Goal: Check status: Check status

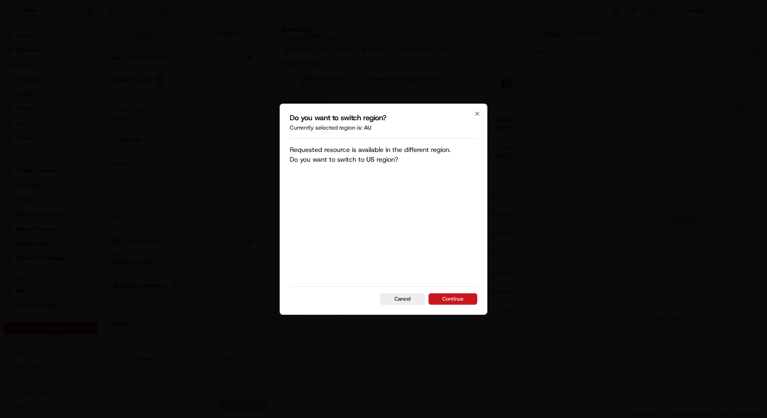
click at [463, 295] on button "Continue" at bounding box center [453, 298] width 49 height 11
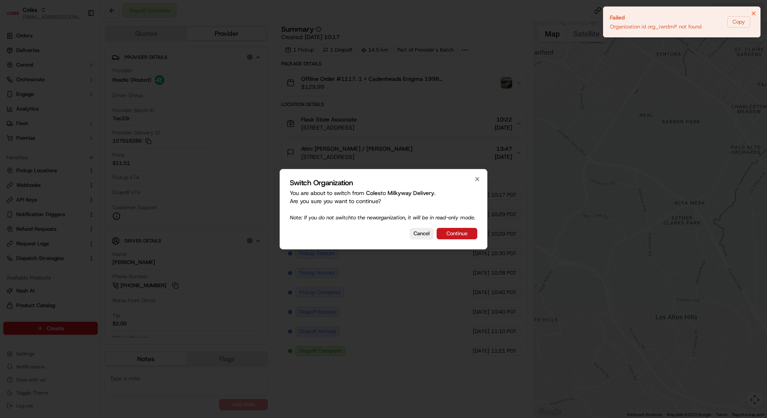
click at [446, 233] on button "Continue" at bounding box center [457, 233] width 41 height 11
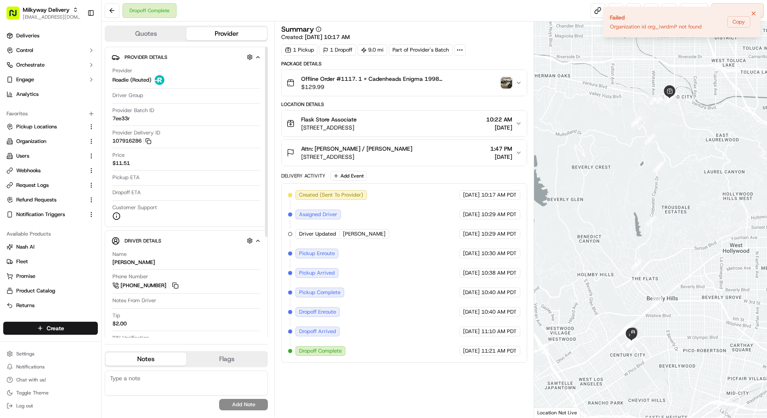
click at [154, 32] on button "Quotes" at bounding box center [146, 33] width 81 height 13
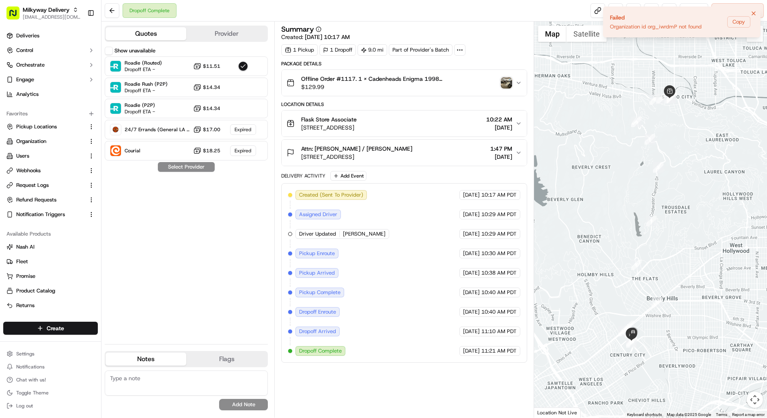
click at [107, 50] on button "Show unavailable" at bounding box center [109, 51] width 8 height 8
click at [506, 81] on img "button" at bounding box center [506, 82] width 11 height 11
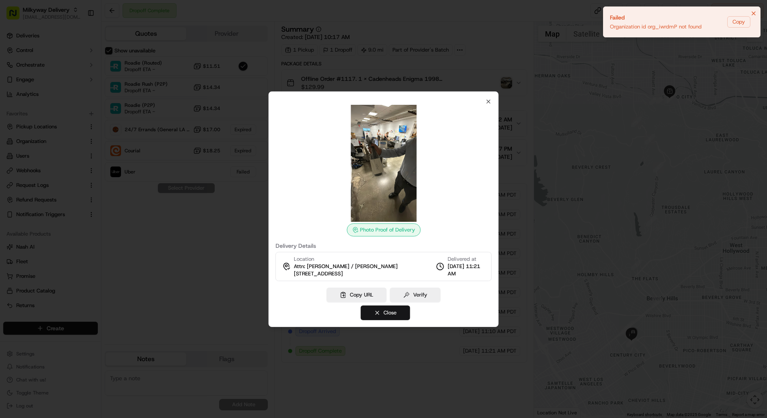
click at [381, 317] on button "Close" at bounding box center [385, 312] width 50 height 15
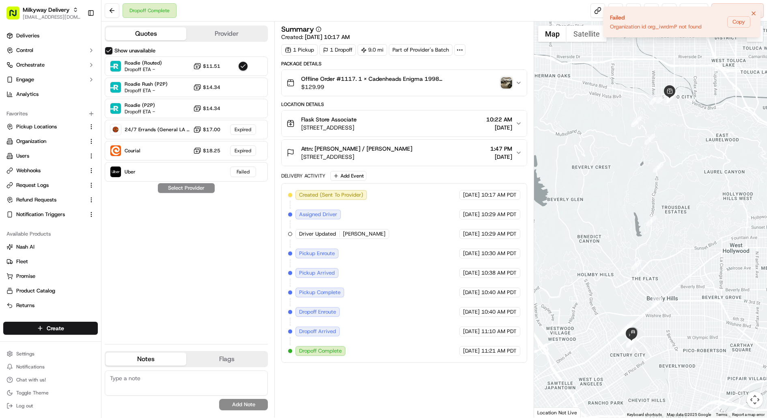
click at [507, 83] on img "button" at bounding box center [506, 82] width 11 height 11
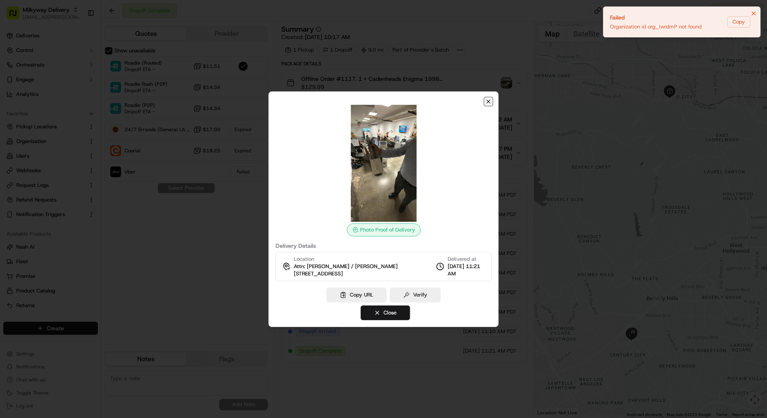
click at [488, 100] on icon "button" at bounding box center [488, 101] width 6 height 6
